Goal: Task Accomplishment & Management: Complete application form

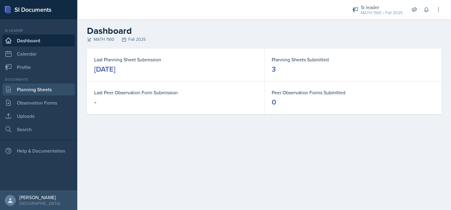
click at [37, 93] on link "Planning Sheets" at bounding box center [38, 89] width 72 height 12
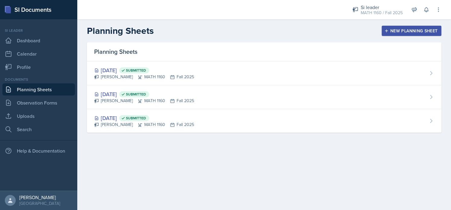
click at [423, 29] on div "New Planning Sheet" at bounding box center [412, 30] width 52 height 5
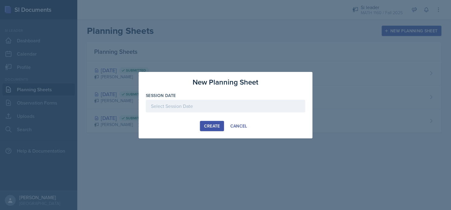
click at [188, 106] on div at bounding box center [225, 106] width 159 height 13
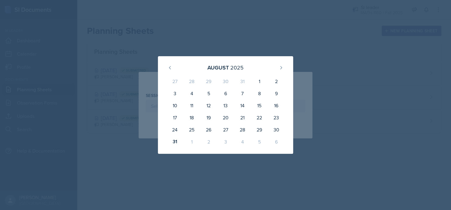
click at [275, 67] on div "[DATE]" at bounding box center [225, 67] width 121 height 13
click at [280, 67] on icon at bounding box center [281, 67] width 5 height 5
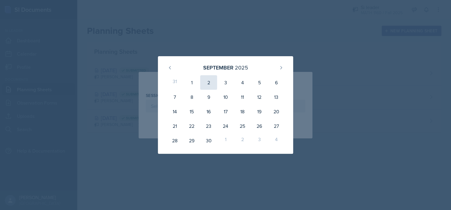
click at [208, 83] on div "2" at bounding box center [208, 82] width 17 height 14
type input "[DATE]"
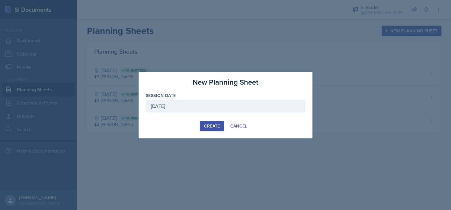
click at [207, 124] on div "Create" at bounding box center [212, 126] width 16 height 5
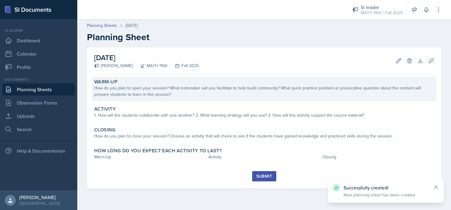
click at [175, 96] on div "How do you plan to open your session? What icebreaker will you facilitate to he…" at bounding box center [264, 91] width 340 height 13
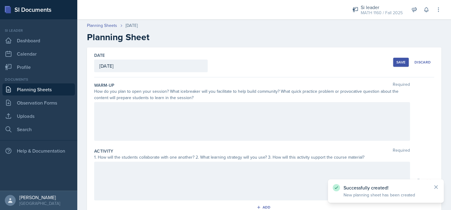
click at [140, 125] on div at bounding box center [252, 121] width 316 height 39
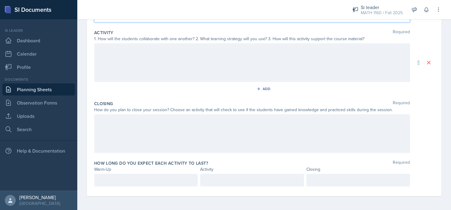
click at [121, 179] on p at bounding box center [145, 179] width 93 height 7
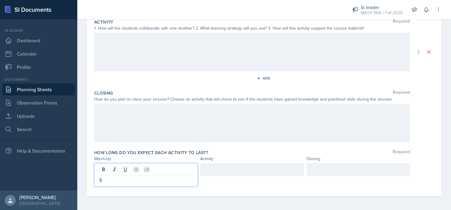
click at [220, 165] on div at bounding box center [252, 169] width 104 height 13
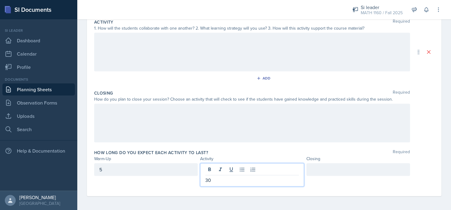
click at [320, 166] on div at bounding box center [359, 169] width 104 height 13
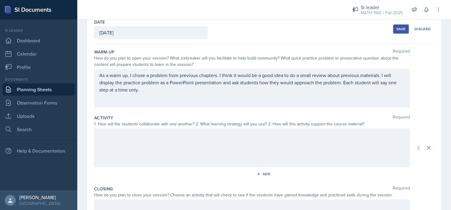
scroll to position [33, 0]
click at [107, 145] on div at bounding box center [252, 148] width 316 height 39
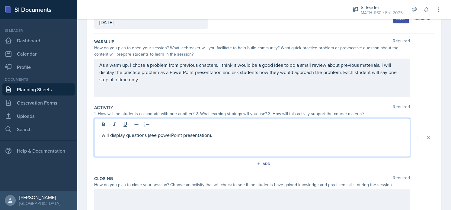
click at [162, 136] on p "I will display questions (see powerPoint presentation)." at bounding box center [252, 134] width 306 height 7
click at [222, 136] on p "I will display questions (see PowerPoint presentation)." at bounding box center [252, 134] width 306 height 7
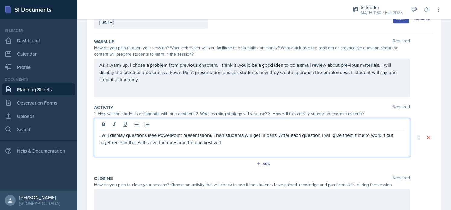
click at [212, 141] on p "I will display questions (see PowerPoint presentation). Then students will get …" at bounding box center [252, 138] width 306 height 14
click at [252, 143] on p "I will display questions (see PowerPoint presentation). Then students will get …" at bounding box center [252, 138] width 306 height 14
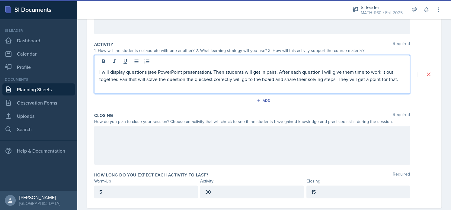
click at [207, 145] on div at bounding box center [252, 145] width 316 height 39
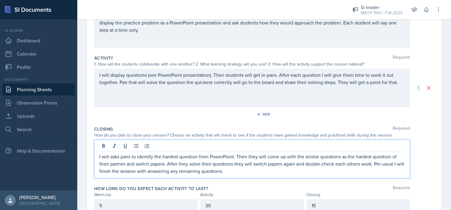
scroll to position [93, 0]
click at [233, 155] on p "I will asks pairs to identify the hardest question from PowerPoint. Then they w…" at bounding box center [252, 164] width 306 height 22
click at [300, 169] on p "I will asks pairs to identify the hardest question from PowerPoint and share wi…" at bounding box center [252, 164] width 306 height 22
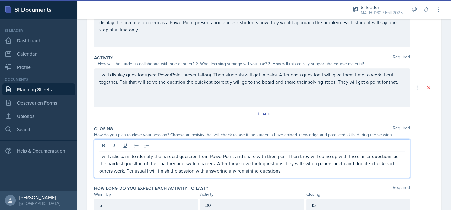
click at [284, 162] on p "I will asks pairs to identify the hardest question from PowerPoint and share wi…" at bounding box center [252, 164] width 306 height 22
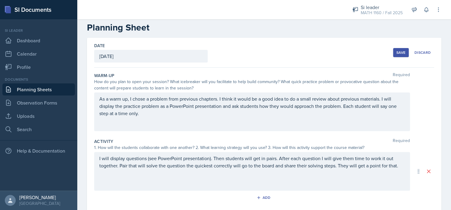
scroll to position [7, 0]
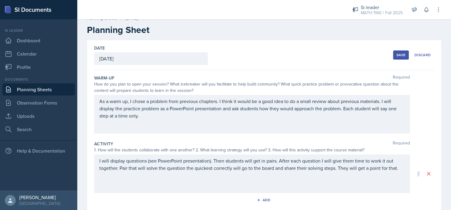
click at [397, 55] on div "Save" at bounding box center [401, 55] width 9 height 5
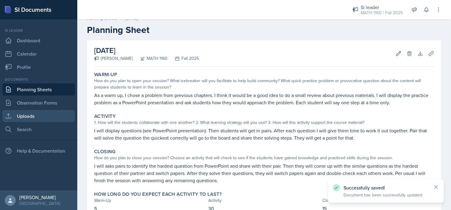
click at [37, 113] on link "Uploads" at bounding box center [38, 116] width 72 height 12
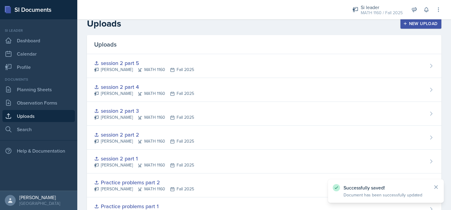
click at [403, 23] on icon "button" at bounding box center [405, 23] width 4 height 4
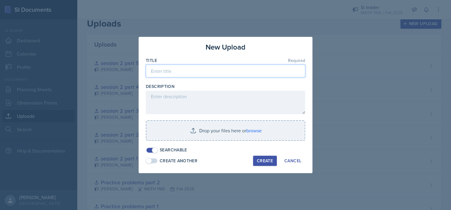
click at [181, 71] on input at bounding box center [225, 71] width 159 height 13
type input "session 3"
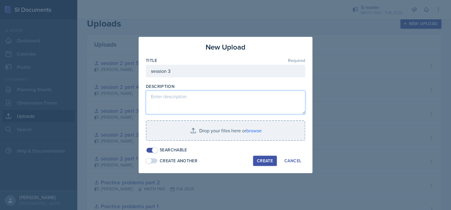
click at [210, 98] on textarea at bounding box center [225, 103] width 159 height 24
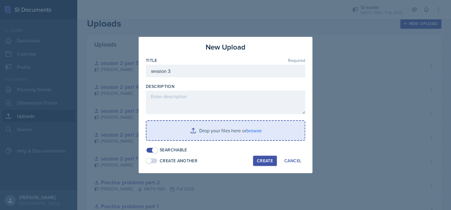
click at [211, 120] on div "Drop your files here or browse" at bounding box center [225, 130] width 159 height 21
click at [221, 129] on input "file" at bounding box center [225, 130] width 158 height 19
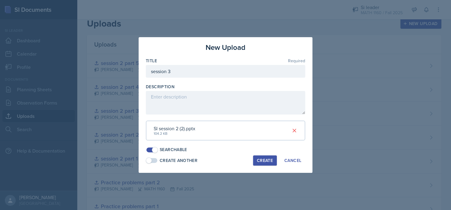
click at [263, 165] on div "New Upload Title Required session 3 Description SI session 2 (2).pptx 104.2 KB …" at bounding box center [226, 105] width 174 height 136
click at [265, 161] on div "Create" at bounding box center [265, 160] width 16 height 5
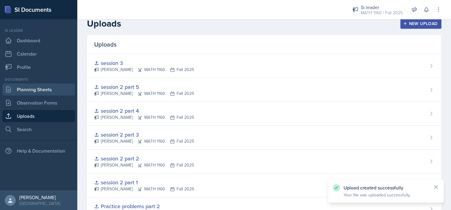
click at [38, 91] on link "Planning Sheets" at bounding box center [38, 89] width 72 height 12
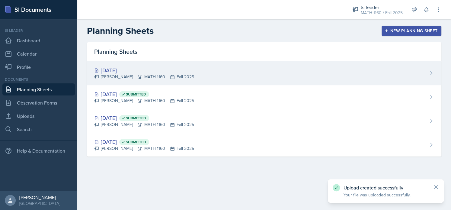
click at [251, 78] on div "[DATE] [PERSON_NAME] MATH 1160 Fall 2025" at bounding box center [264, 73] width 355 height 24
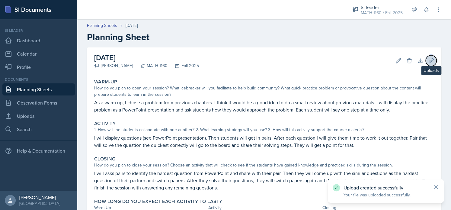
click at [429, 61] on button "Uploads" at bounding box center [431, 60] width 11 height 11
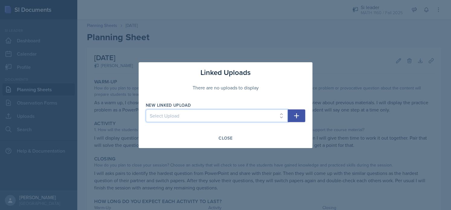
click at [223, 115] on select "Select Upload session 1 PowerPoint Practice problems part 1 Practice problems p…" at bounding box center [217, 115] width 142 height 13
select select "9ab33e14-99c5-4c7b-b4fa-dc83c81236da"
click at [146, 109] on select "Select Upload session 1 PowerPoint Practice problems part 1 Practice problems p…" at bounding box center [217, 115] width 142 height 13
click at [296, 114] on icon "button" at bounding box center [296, 115] width 7 height 7
select select
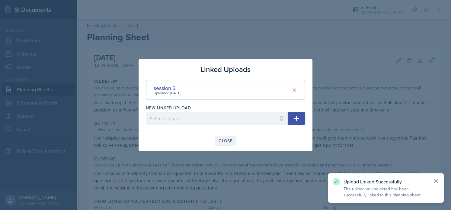
click at [227, 136] on button "Close" at bounding box center [226, 141] width 22 height 10
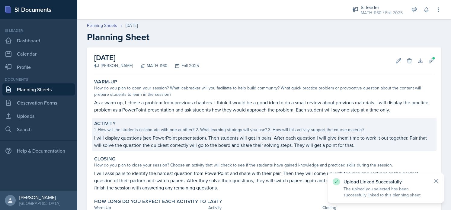
scroll to position [51, 0]
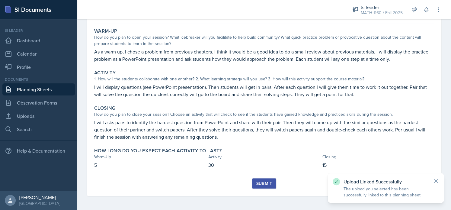
click at [268, 179] on button "Submit" at bounding box center [264, 183] width 24 height 10
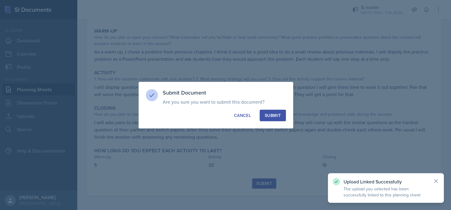
click at [278, 112] on button "Submit" at bounding box center [273, 115] width 26 height 11
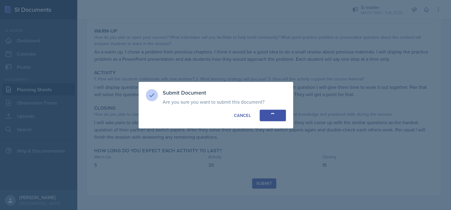
scroll to position [33, 0]
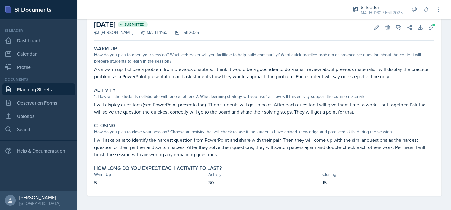
click at [28, 88] on link "Planning Sheets" at bounding box center [38, 89] width 72 height 12
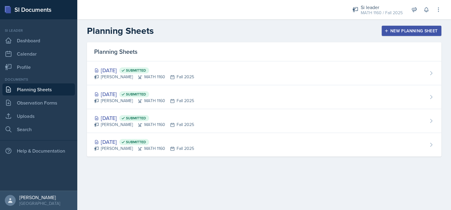
click at [390, 28] on div "New Planning Sheet" at bounding box center [412, 30] width 52 height 5
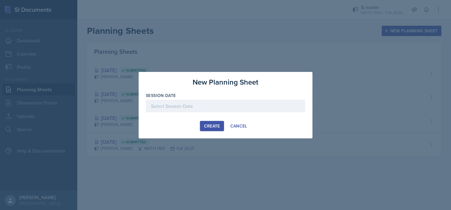
click at [228, 102] on div at bounding box center [225, 106] width 159 height 13
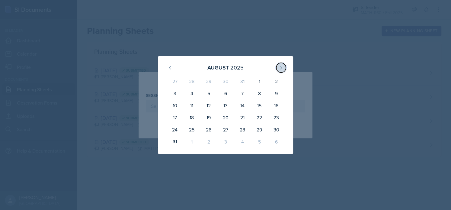
click at [281, 70] on button at bounding box center [281, 68] width 10 height 10
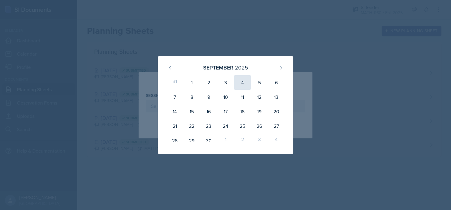
click at [242, 84] on div "4" at bounding box center [242, 82] width 17 height 14
type input "[DATE]"
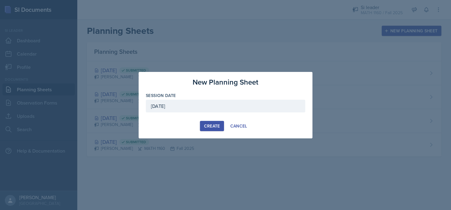
click at [206, 126] on div "Create" at bounding box center [212, 126] width 16 height 5
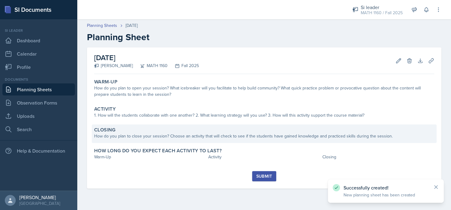
click at [188, 130] on div "Closing" at bounding box center [264, 130] width 340 height 6
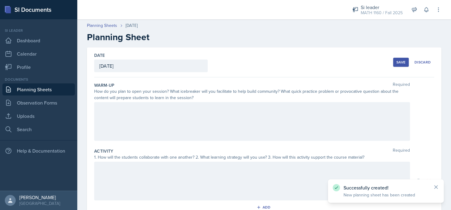
click at [149, 170] on div at bounding box center [252, 181] width 316 height 39
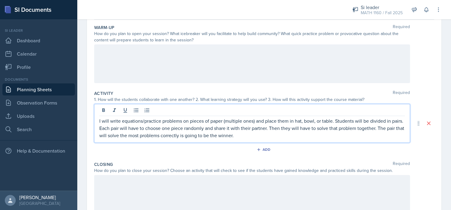
scroll to position [58, 0]
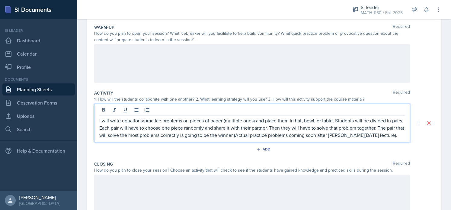
click at [201, 70] on div at bounding box center [252, 63] width 316 height 39
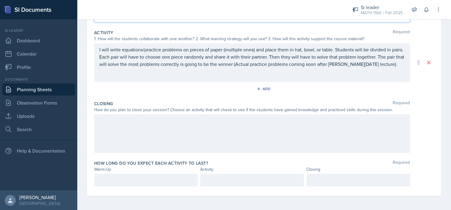
click at [217, 179] on p at bounding box center [251, 179] width 93 height 7
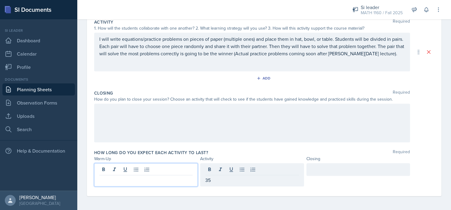
click at [139, 168] on div at bounding box center [146, 174] width 104 height 23
click at [332, 171] on div at bounding box center [359, 169] width 104 height 13
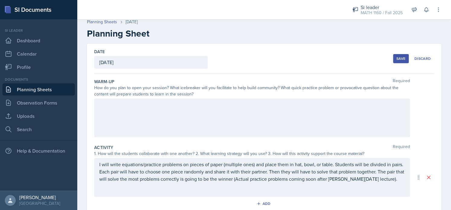
scroll to position [0, 0]
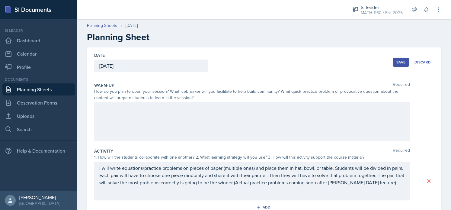
click at [178, 126] on div at bounding box center [252, 121] width 316 height 39
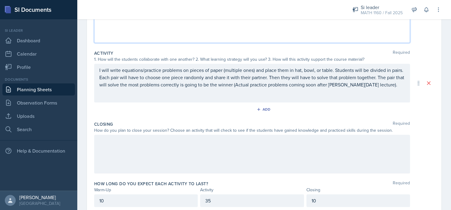
click at [143, 161] on div at bounding box center [252, 154] width 316 height 39
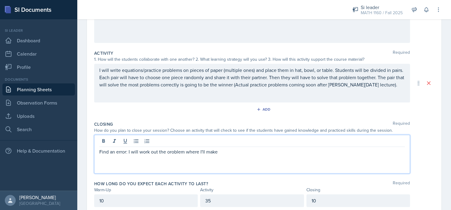
click at [166, 154] on p "Find an error: I will work out the oroblem where I'll make" at bounding box center [252, 151] width 306 height 7
click at [169, 153] on p "Find an error: I will work out the oroblem where I'll make" at bounding box center [252, 151] width 306 height 7
click at [167, 153] on p "Find an error: I will work out the oroblem where I'll make" at bounding box center [252, 151] width 306 height 7
click at [228, 149] on p "Find an error: I will work out the poroblem where I'll make" at bounding box center [252, 151] width 306 height 7
drag, startPoint x: 187, startPoint y: 150, endPoint x: 167, endPoint y: 153, distance: 20.7
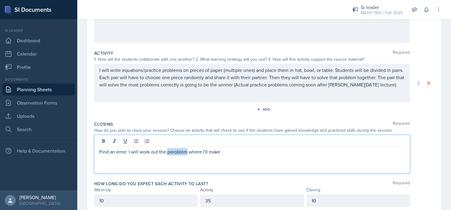
click at [167, 153] on p "Find an error: I will work out the poroblem where I'll make" at bounding box center [252, 151] width 306 height 7
click at [232, 152] on p "Find an error: I will work out the problem where I'll make" at bounding box center [252, 151] width 306 height 7
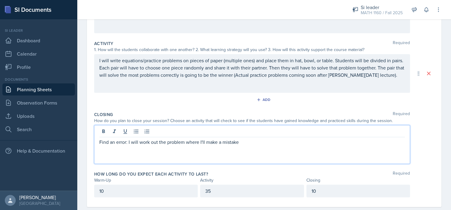
click at [317, 191] on p "10" at bounding box center [358, 190] width 93 height 7
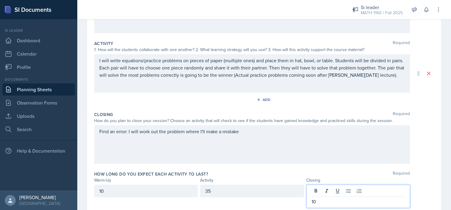
scroll to position [118, 0]
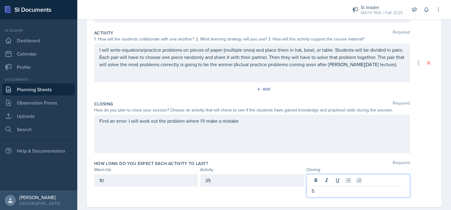
click at [253, 120] on div "Find an error: I will work out the problem where I'll make a mistake" at bounding box center [252, 133] width 316 height 39
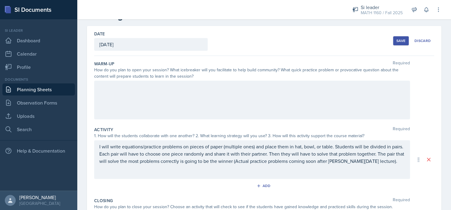
click at [202, 95] on div at bounding box center [252, 100] width 316 height 39
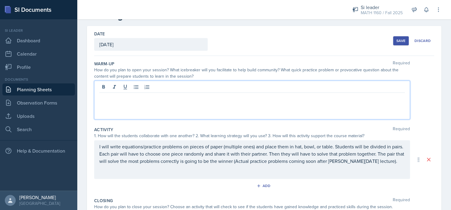
scroll to position [32, 0]
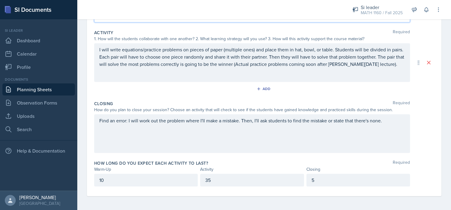
click at [119, 181] on p "10" at bounding box center [145, 179] width 93 height 7
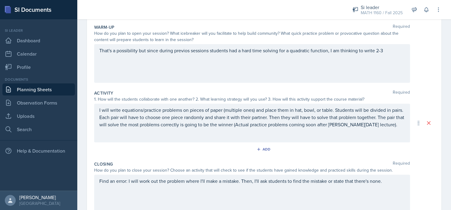
scroll to position [68, 0]
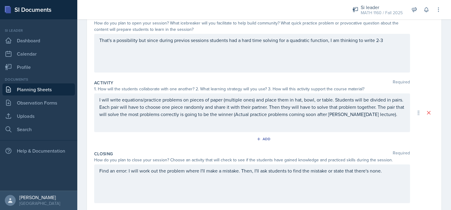
click at [388, 44] on p "That's a possibility but since during previos sessions students had a hard time…" at bounding box center [252, 40] width 306 height 7
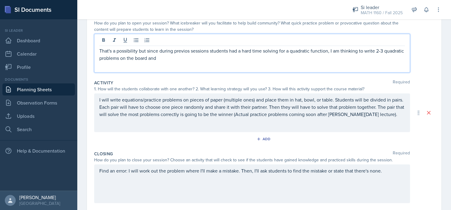
click at [189, 51] on p "That's a possibility but since during previos sessions students had a hard time…" at bounding box center [252, 54] width 306 height 14
click at [99, 47] on p "That's a possibility but since during previous sessions students had a hard tim…" at bounding box center [252, 54] width 306 height 14
click at [125, 49] on p "Race: That's a possibility but since during previous sessions students had a ha…" at bounding box center [252, 54] width 306 height 14
click at [233, 52] on p "Race: That's just a possibility but since during previous sessions students had…" at bounding box center [252, 54] width 306 height 14
click at [194, 59] on p "Race: That's just a possibility but since during previous session students had …" at bounding box center [252, 54] width 306 height 14
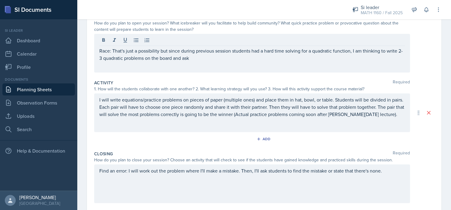
click at [98, 50] on div "Race: That's just a possibility but since during previous session students had …" at bounding box center [252, 53] width 316 height 39
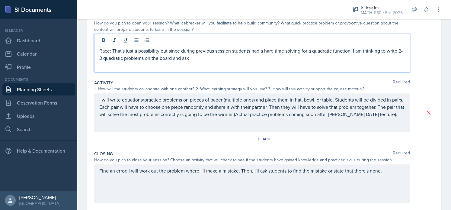
click at [100, 51] on p "Race: That's just a possibility but since during previous session students had …" at bounding box center [252, 54] width 306 height 14
click at [211, 59] on p "Group Race: That's just a possibility but since during previous session student…" at bounding box center [252, 54] width 306 height 14
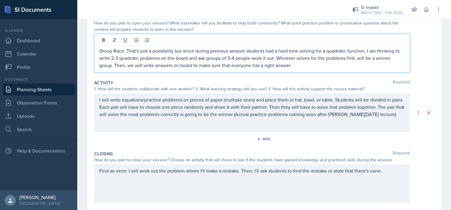
click at [258, 58] on p "Group Race: That's just a possibility but since during previous session student…" at bounding box center [252, 58] width 306 height 22
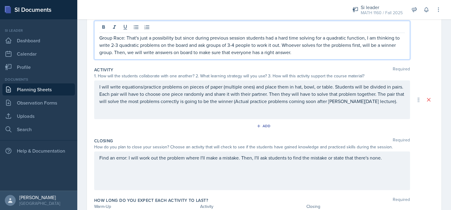
scroll to position [82, 0]
click at [282, 54] on p "Group Race: That's just a possibility but since during previous session student…" at bounding box center [252, 45] width 306 height 22
click at [279, 53] on p "Group Race: That's just a possibility but since during previous session student…" at bounding box center [252, 45] width 306 height 22
click at [302, 55] on div "Group Race: That's just a possibility but since during previous session student…" at bounding box center [252, 40] width 316 height 39
click at [302, 54] on p "Group Race: That's just a possibility but since during previous session student…" at bounding box center [252, 45] width 306 height 22
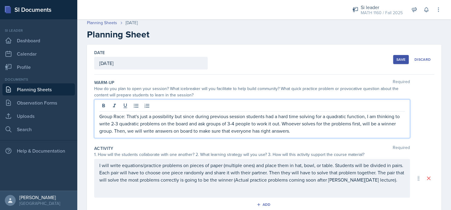
scroll to position [0, 0]
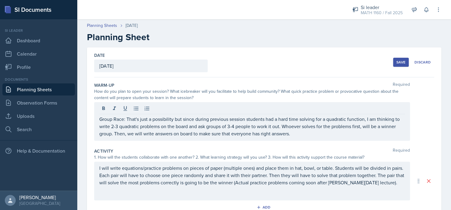
click at [393, 64] on button "Save" at bounding box center [401, 62] width 16 height 9
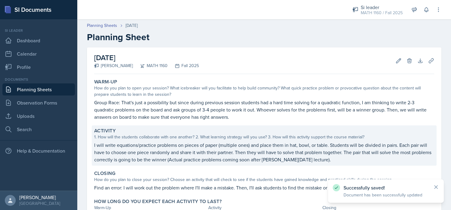
scroll to position [51, 0]
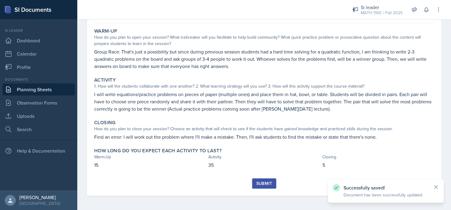
click at [266, 183] on div "Submit" at bounding box center [264, 183] width 16 height 5
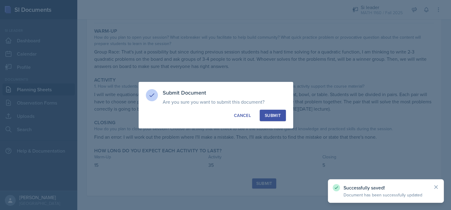
click at [269, 114] on div "Submit" at bounding box center [273, 115] width 16 height 6
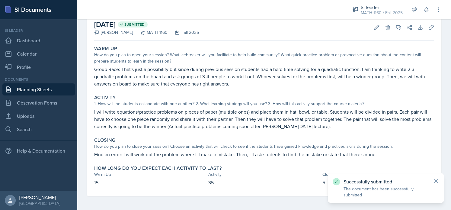
scroll to position [0, 0]
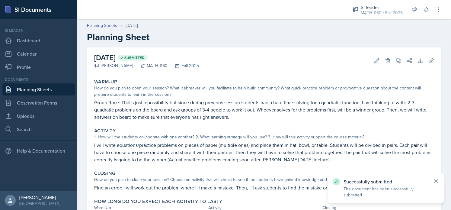
click at [75, 86] on nav "Si leader Dashboard Calendar Profile Documents Planning Sheets Observation Form…" at bounding box center [38, 104] width 77 height 171
click at [68, 89] on link "Planning Sheets" at bounding box center [38, 89] width 72 height 12
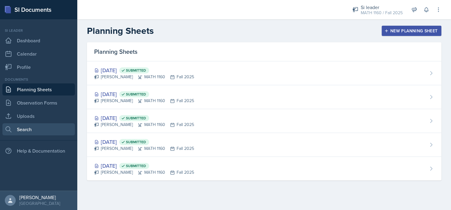
click at [35, 127] on link "Search" at bounding box center [38, 129] width 72 height 12
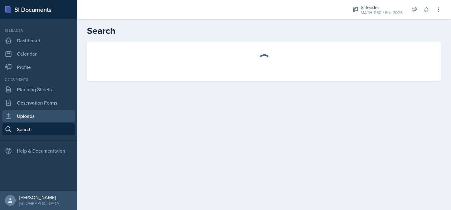
select select "all"
select select "1"
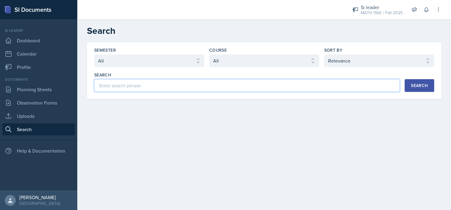
click at [165, 85] on input at bounding box center [247, 85] width 306 height 13
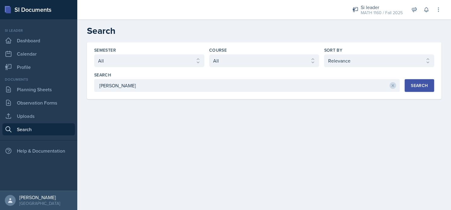
click at [420, 84] on div "Search" at bounding box center [419, 85] width 17 height 5
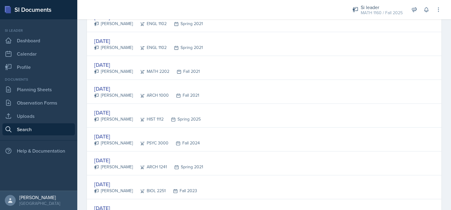
scroll to position [423, 0]
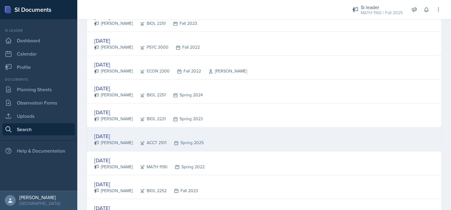
click at [105, 133] on div "[DATE]" at bounding box center [149, 136] width 110 height 8
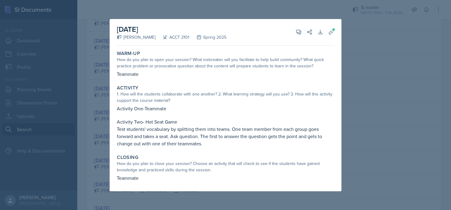
click at [284, 9] on div at bounding box center [225, 105] width 451 height 210
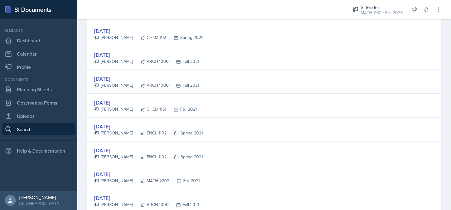
scroll to position [0, 0]
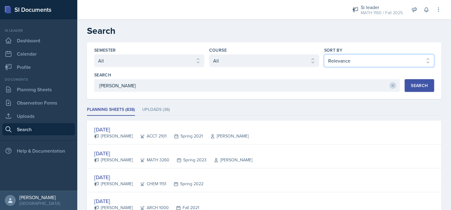
click at [324, 62] on select "Select sort by Relevance Document Date (Asc) Document Date (Desc)" at bounding box center [379, 60] width 110 height 13
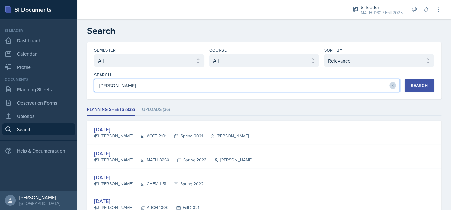
click at [223, 81] on input "[PERSON_NAME]" at bounding box center [247, 85] width 306 height 13
type input "s"
type input "[PERSON_NAME]"
click at [405, 89] on button "Search" at bounding box center [420, 85] width 30 height 13
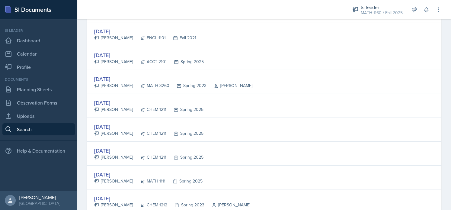
scroll to position [1047, 0]
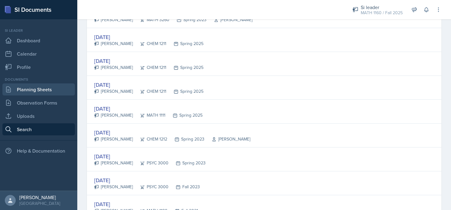
click at [51, 93] on link "Planning Sheets" at bounding box center [38, 89] width 72 height 12
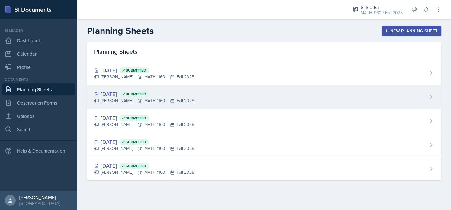
click at [146, 94] on span "Submitted" at bounding box center [136, 94] width 20 height 5
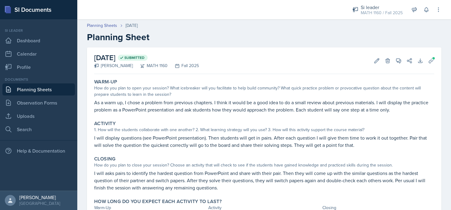
scroll to position [22, 0]
